Goal: Navigation & Orientation: Find specific page/section

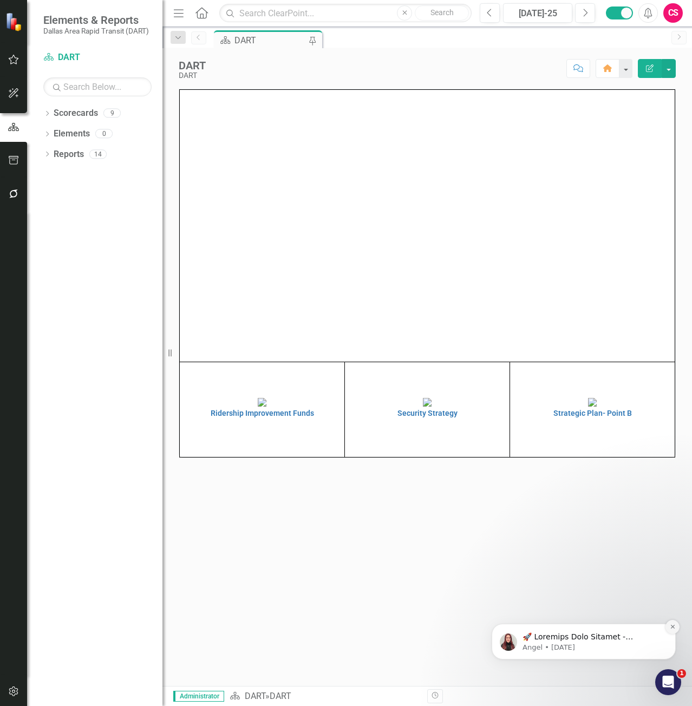
click at [674, 625] on icon "Dismiss notification" at bounding box center [673, 627] width 6 height 6
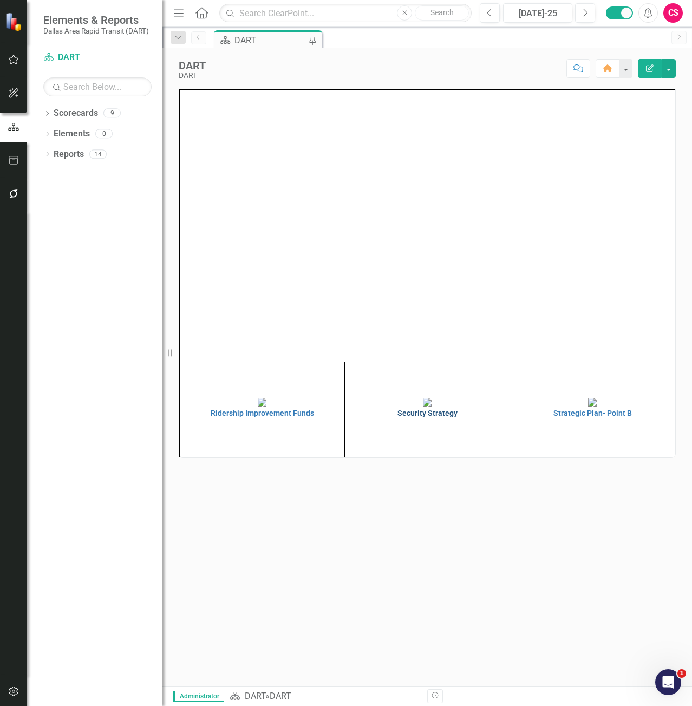
click at [424, 417] on h4 "Security Strategy" at bounding box center [427, 413] width 159 height 8
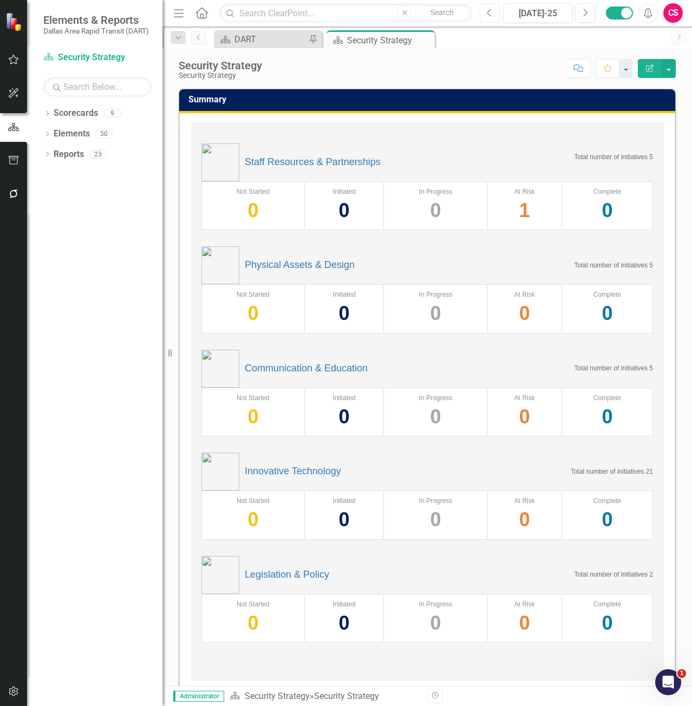
click at [489, 12] on icon "Previous" at bounding box center [490, 13] width 6 height 10
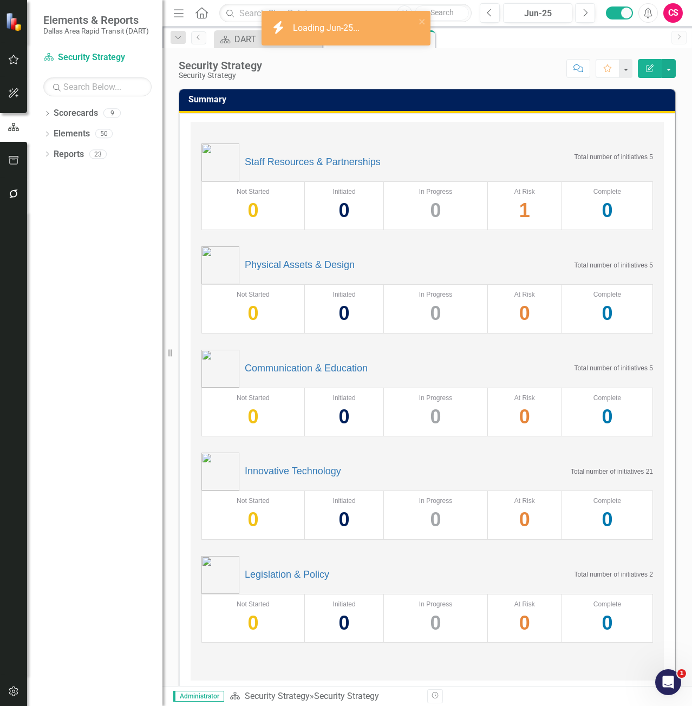
click at [670, 16] on div "CS" at bounding box center [672, 12] width 19 height 19
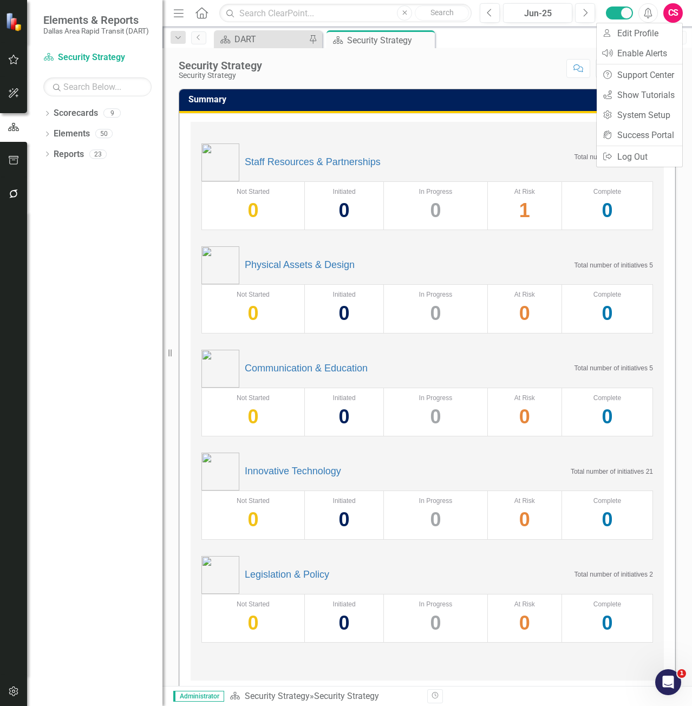
drag, startPoint x: 670, startPoint y: 0, endPoint x: 441, endPoint y: 77, distance: 241.7
click at [441, 77] on div "Security Strategy Security Strategy Score: N/A Jun-25 Completed Comment Favorit…" at bounding box center [426, 64] width 529 height 32
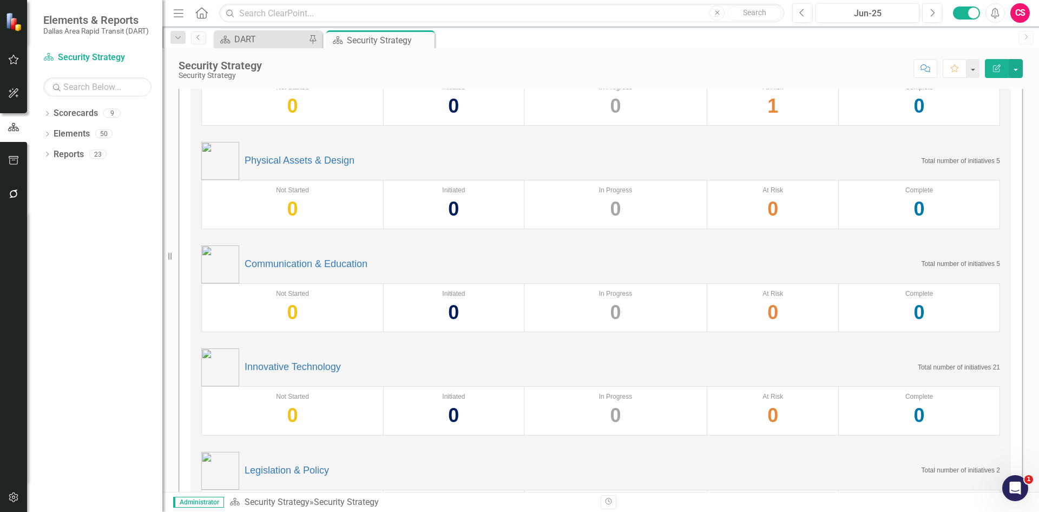
scroll to position [103, 0]
click at [691, 10] on icon "Next" at bounding box center [933, 13] width 6 height 10
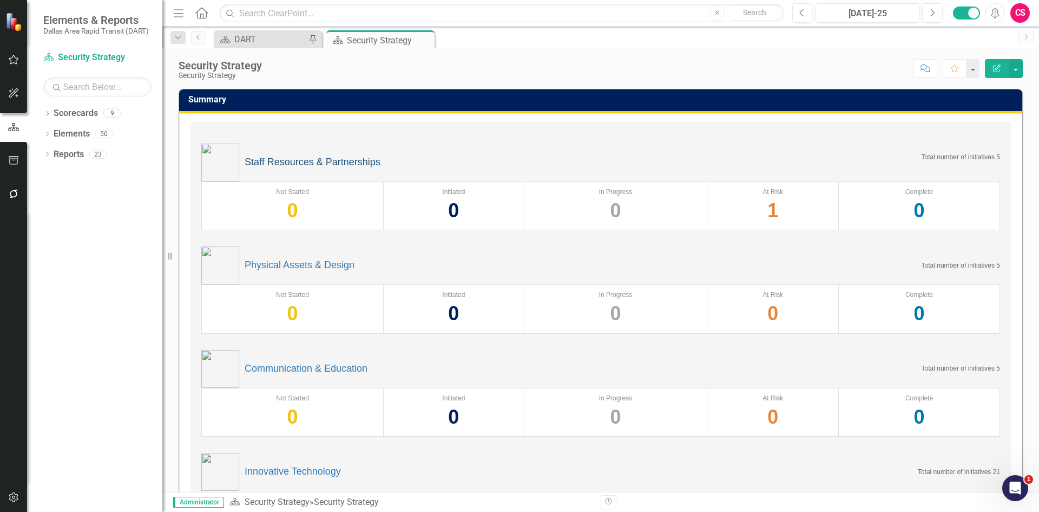
click at [277, 162] on link "Staff Resources & Partnerships" at bounding box center [313, 162] width 136 height 11
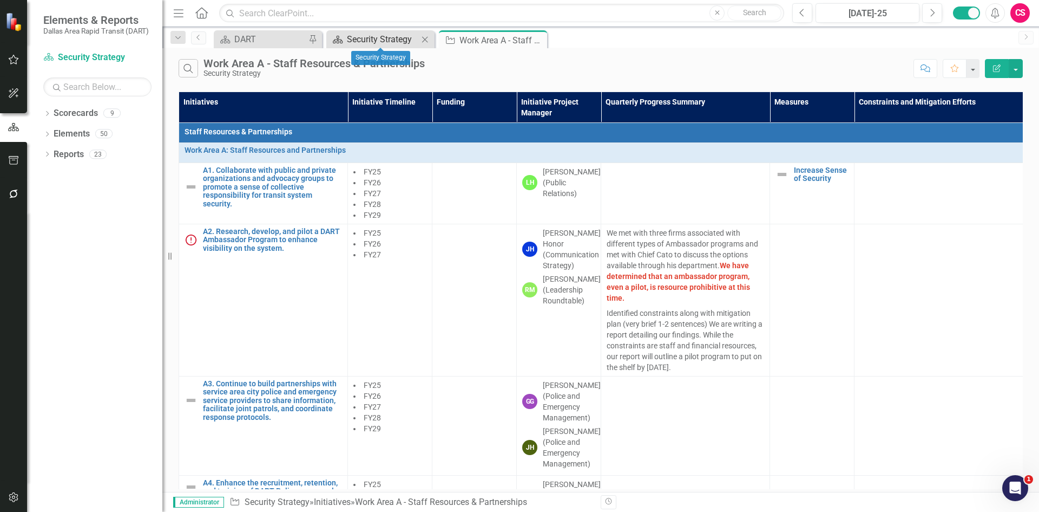
click at [387, 39] on div "Security Strategy" at bounding box center [382, 39] width 71 height 14
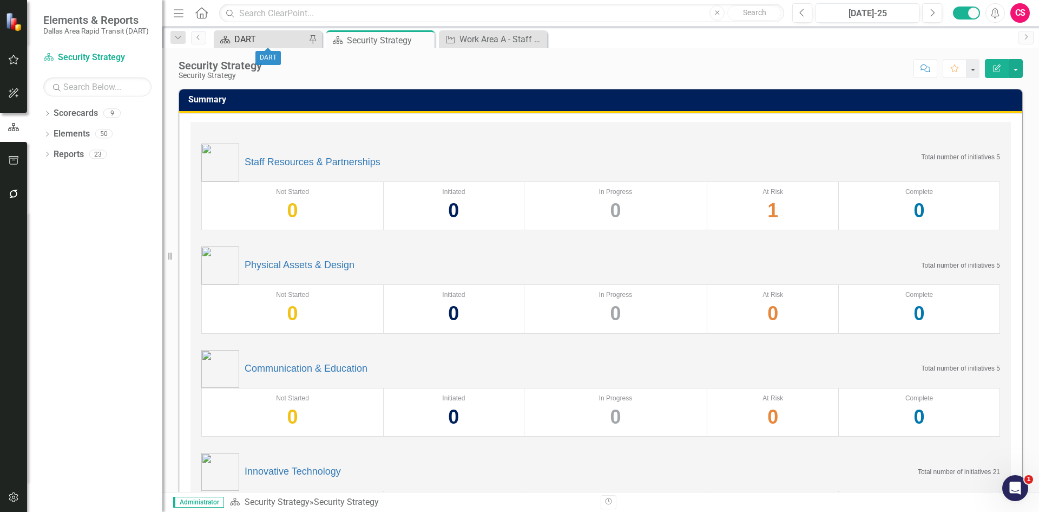
click at [282, 36] on div "DART" at bounding box center [269, 39] width 71 height 14
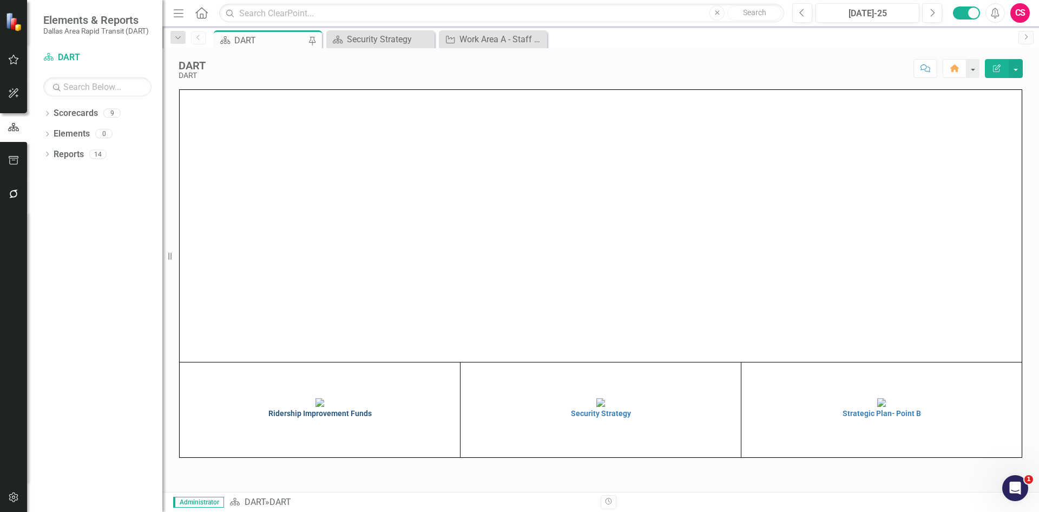
click at [327, 417] on h4 "Ridership Improvement Funds" at bounding box center [319, 413] width 275 height 8
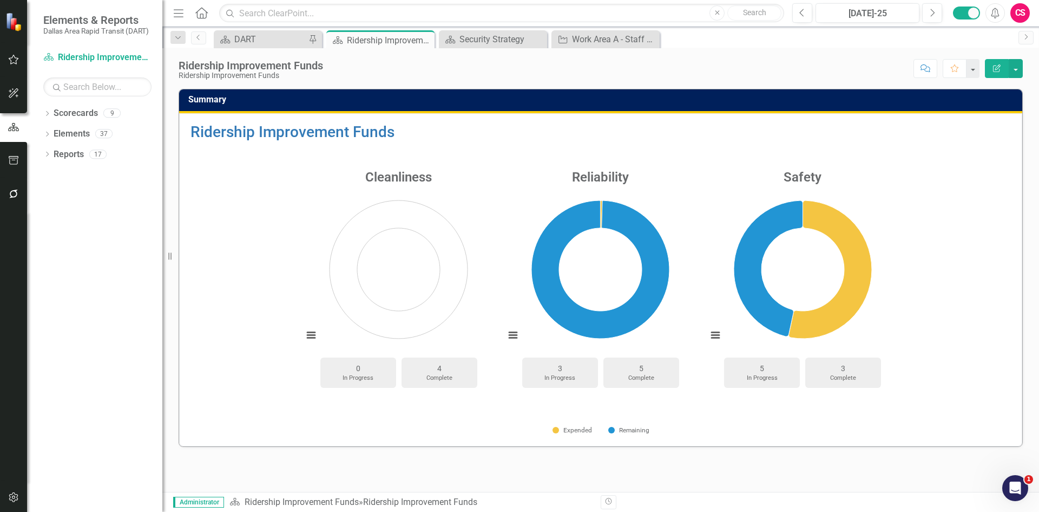
click at [262, 32] on div "Scorecard DART Pin" at bounding box center [268, 39] width 108 height 18
click at [254, 40] on div "DART" at bounding box center [269, 39] width 71 height 14
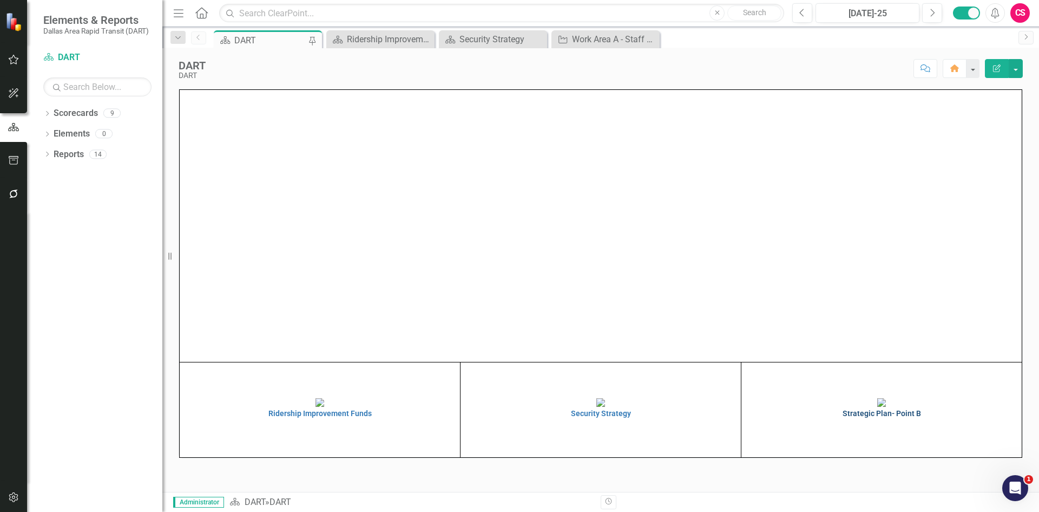
click at [691, 417] on h4 "Strategic Plan- Point B" at bounding box center [881, 413] width 275 height 8
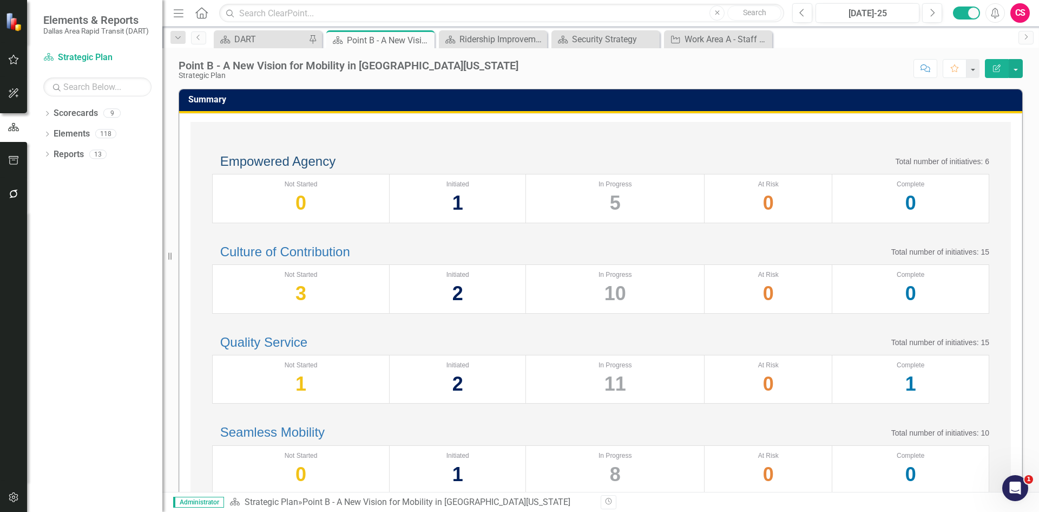
click at [302, 168] on link "Empowered Agency" at bounding box center [277, 161] width 115 height 15
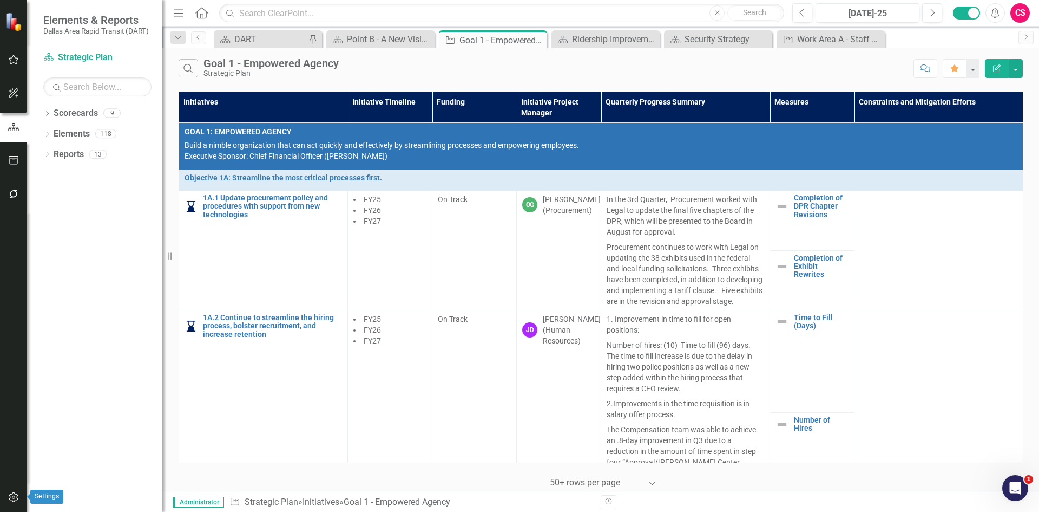
click at [15, 494] on icon "button" at bounding box center [13, 497] width 9 height 10
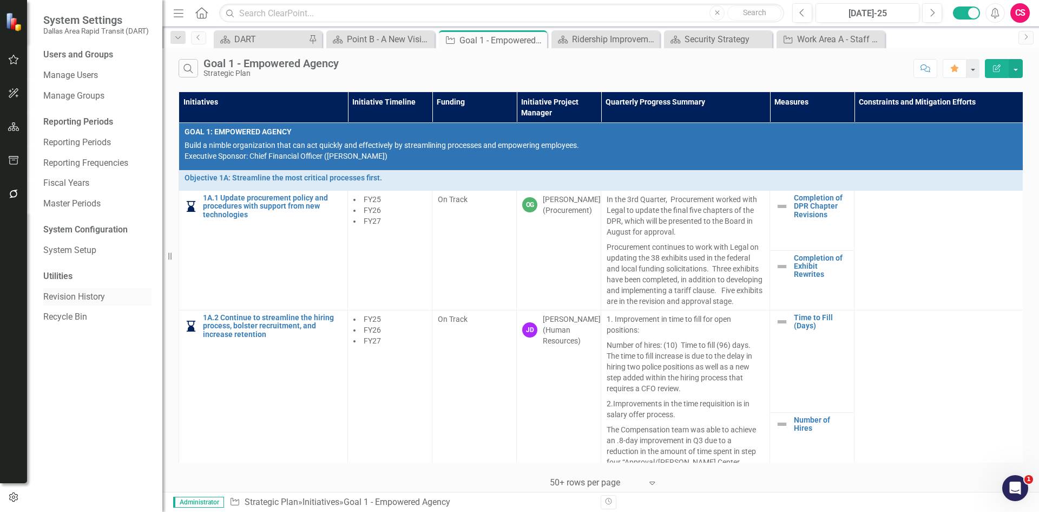
click at [89, 292] on link "Revision History" at bounding box center [97, 297] width 108 height 12
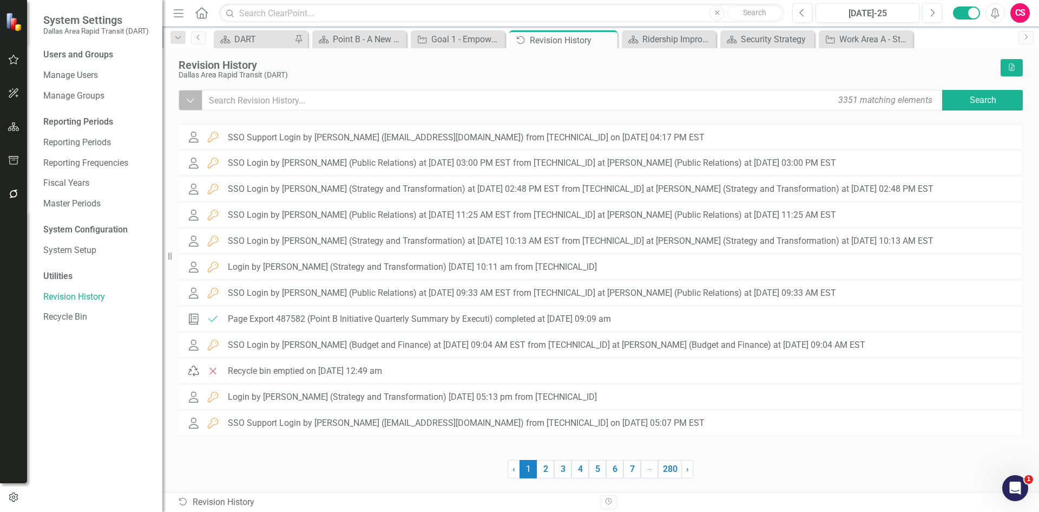
click at [189, 104] on icon "Dropdown" at bounding box center [191, 100] width 10 height 11
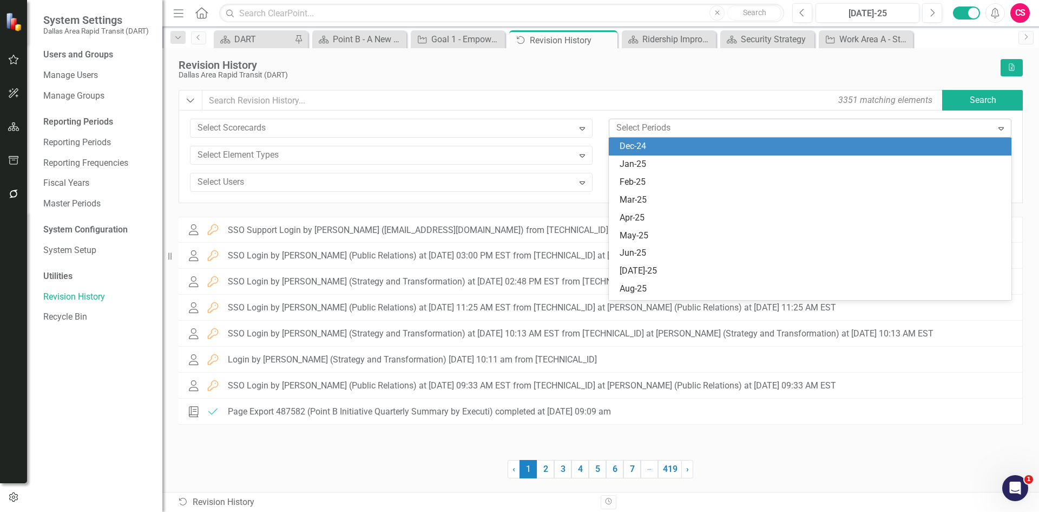
click at [667, 129] on div at bounding box center [802, 128] width 381 height 15
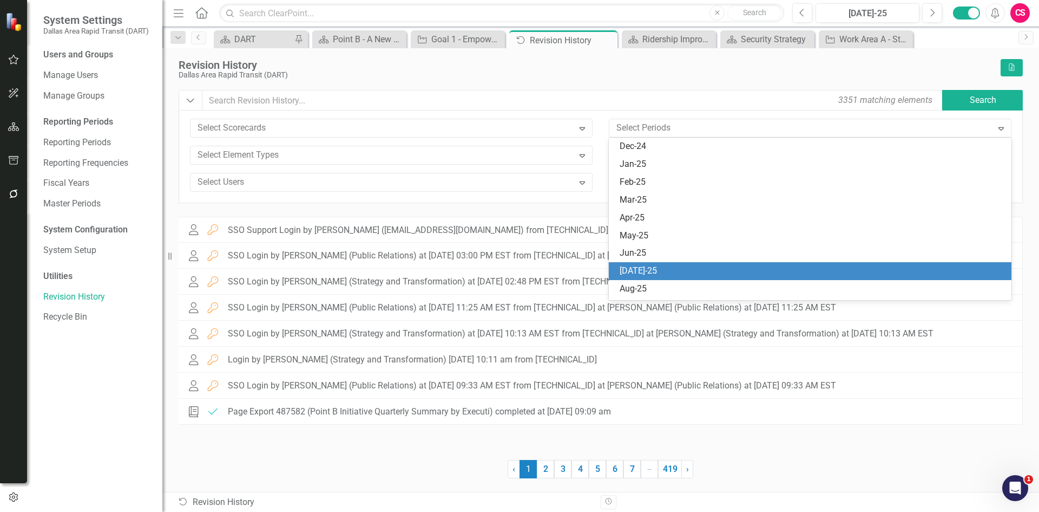
click at [657, 264] on div "[DATE]-25" at bounding box center [810, 271] width 403 height 18
